Goal: Obtain resource: Download file/media

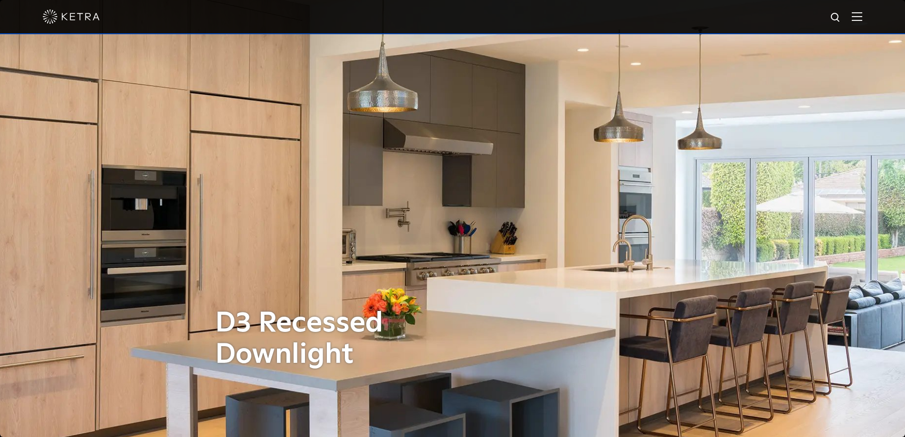
click at [862, 18] on img at bounding box center [857, 16] width 10 height 9
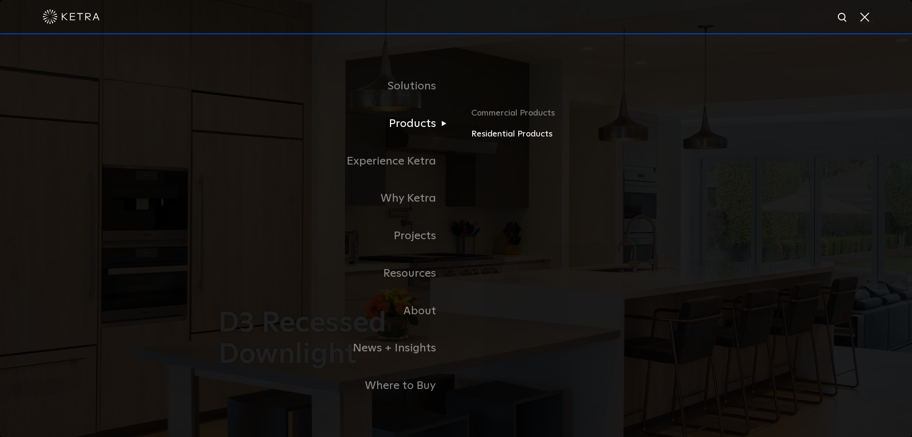
click at [481, 136] on link "Residential Products" at bounding box center [582, 134] width 222 height 14
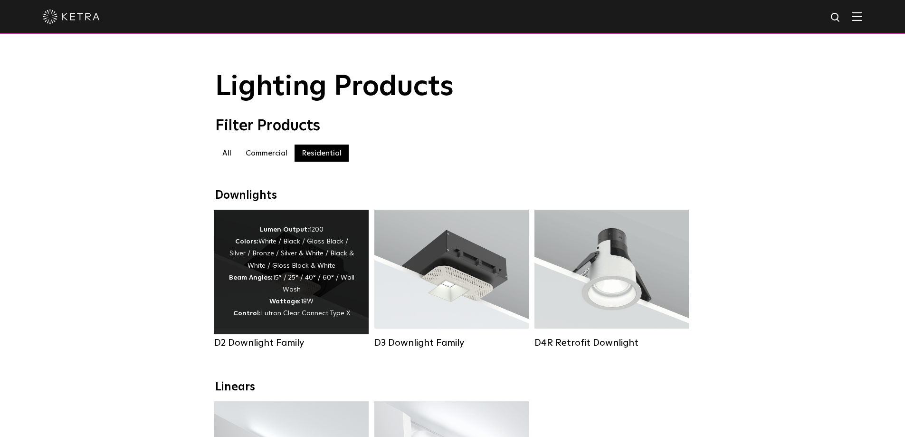
click at [304, 299] on div "Lumen Output: 1200 Colors: White / Black / Gloss Black / Silver / Bronze / Silv…" at bounding box center [291, 272] width 126 height 96
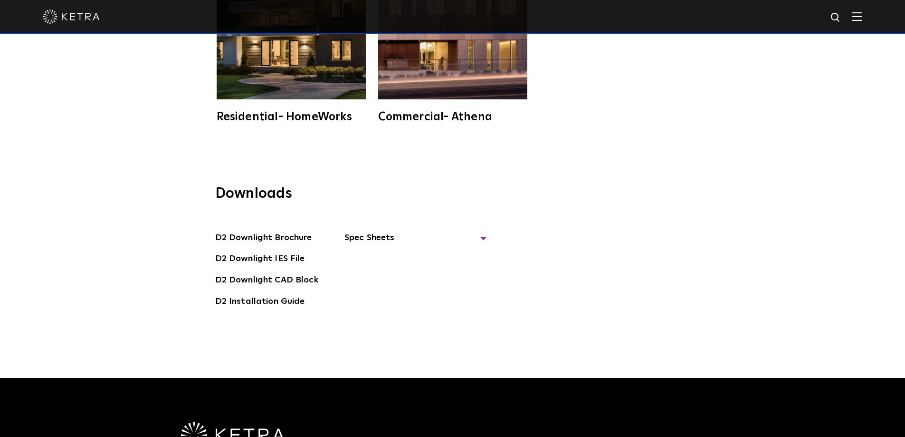
scroll to position [2701, 0]
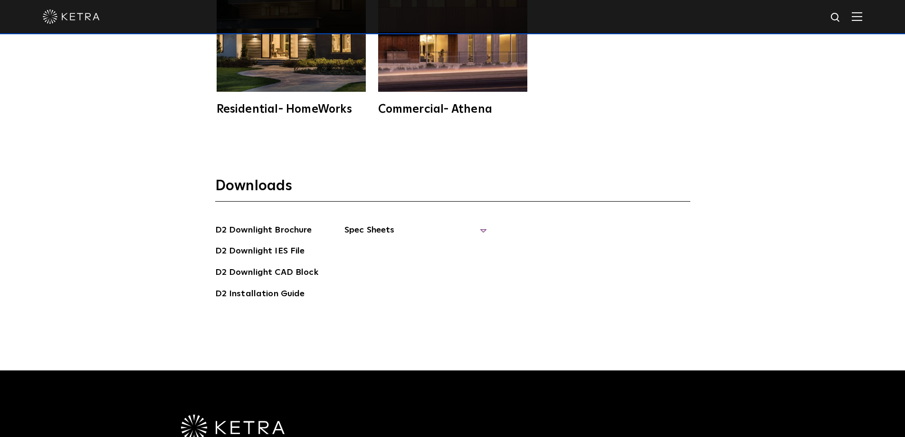
click at [480, 223] on span "Spec Sheets" at bounding box center [415, 233] width 143 height 21
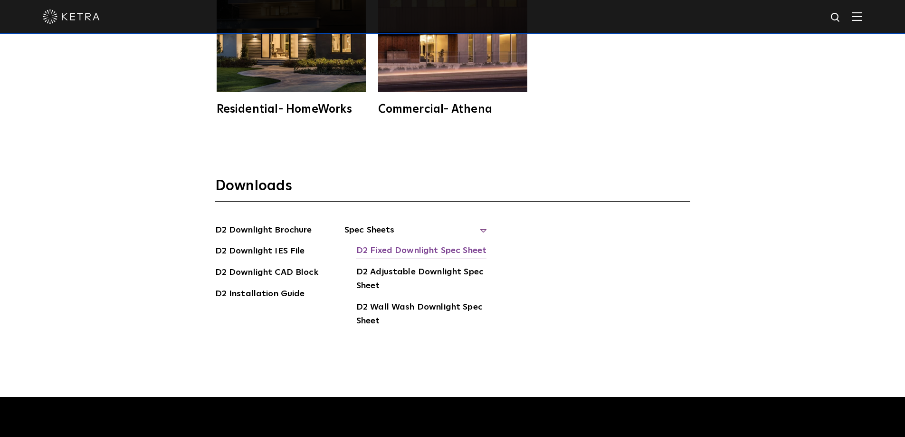
click at [448, 244] on link "D2 Fixed Downlight Spec Sheet" at bounding box center [421, 251] width 130 height 15
